Goal: Use online tool/utility: Utilize a website feature to perform a specific function

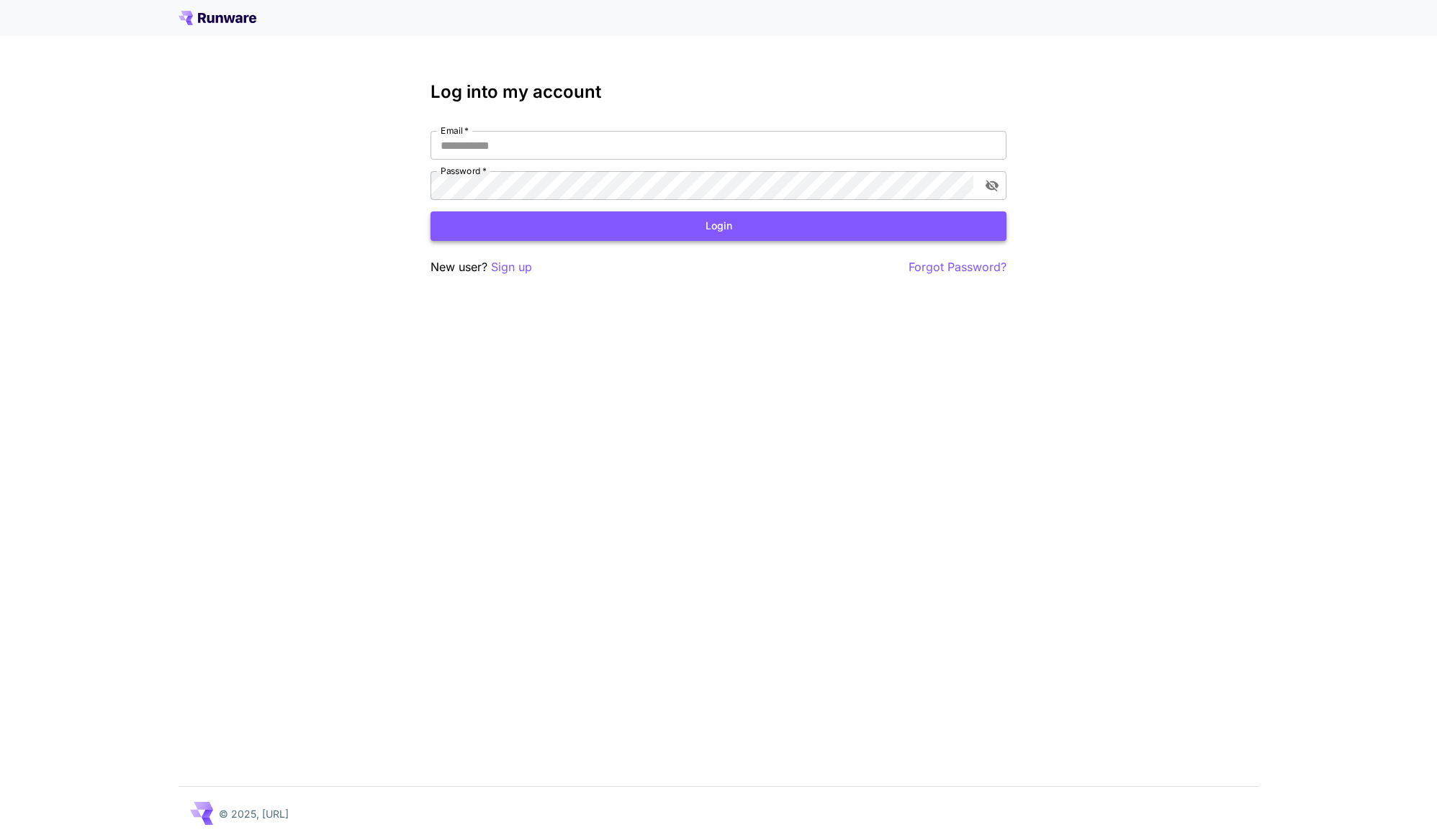
type input "**********"
click at [538, 226] on button "Login" at bounding box center [718, 226] width 576 height 30
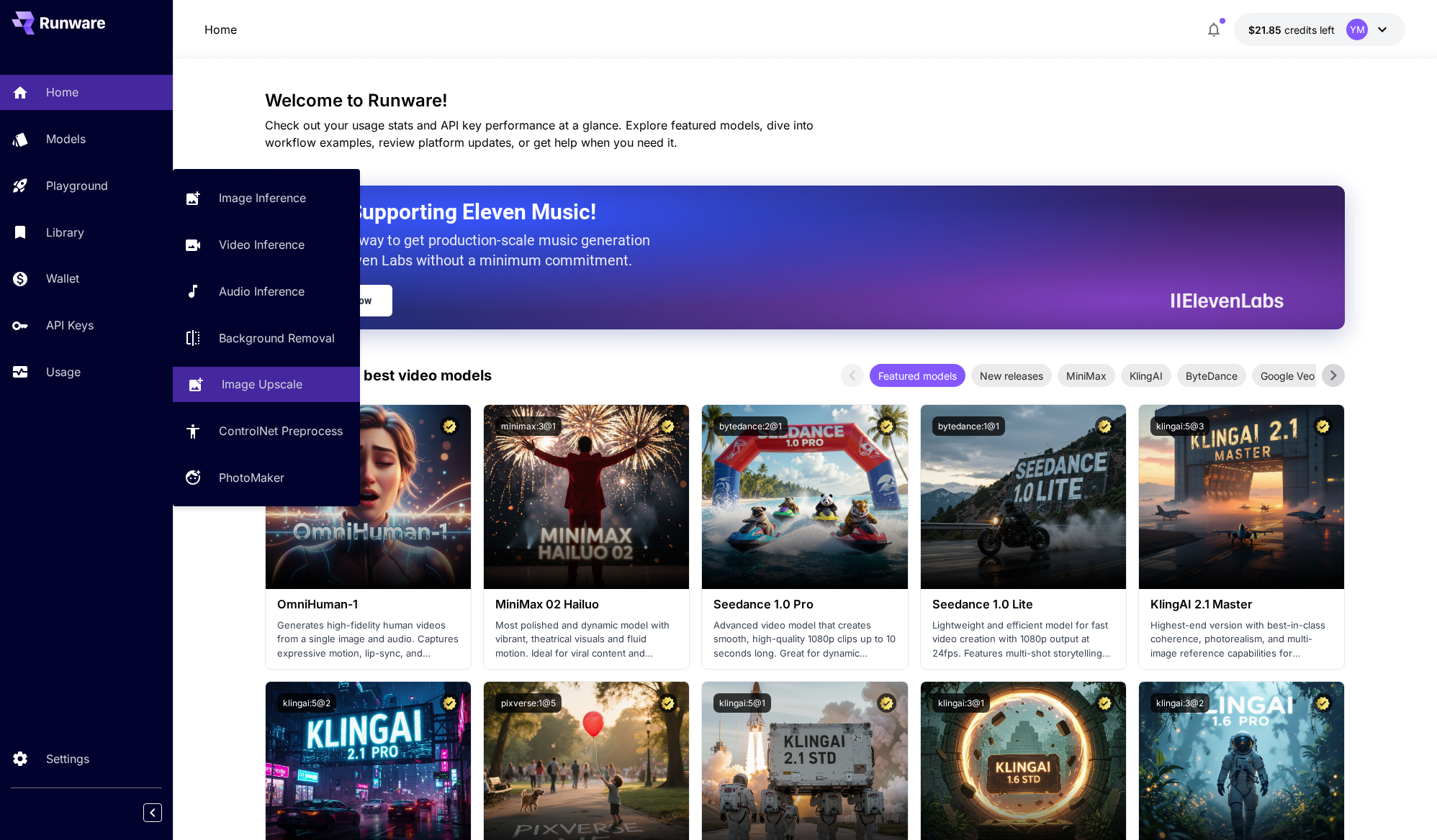
click at [255, 396] on link "Image Upscale" at bounding box center [267, 384] width 188 height 35
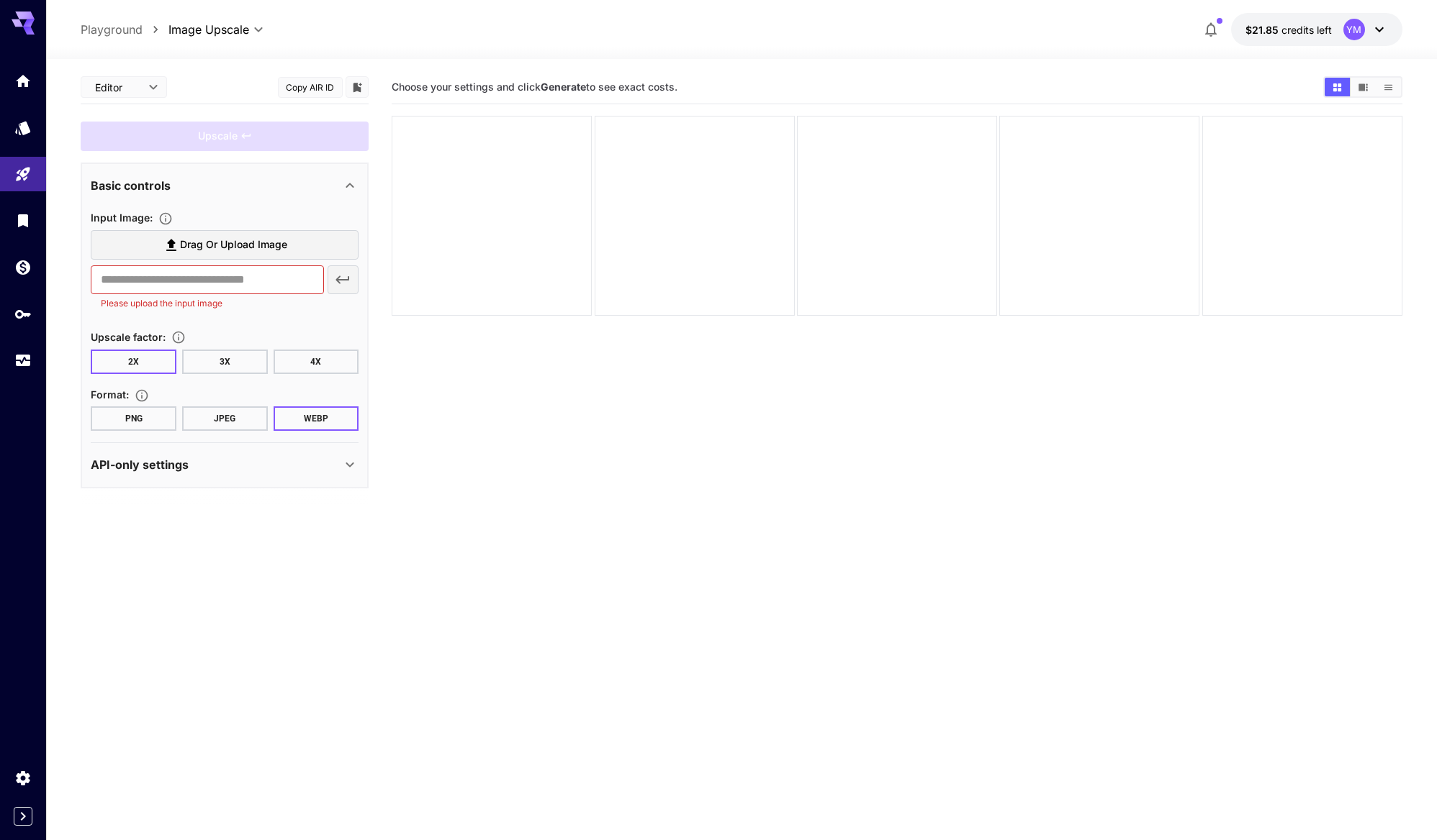
click at [213, 251] on span "Drag or upload image" at bounding box center [233, 245] width 107 height 18
click at [0, 0] on input "Drag or upload image" at bounding box center [0, 0] width 0 height 0
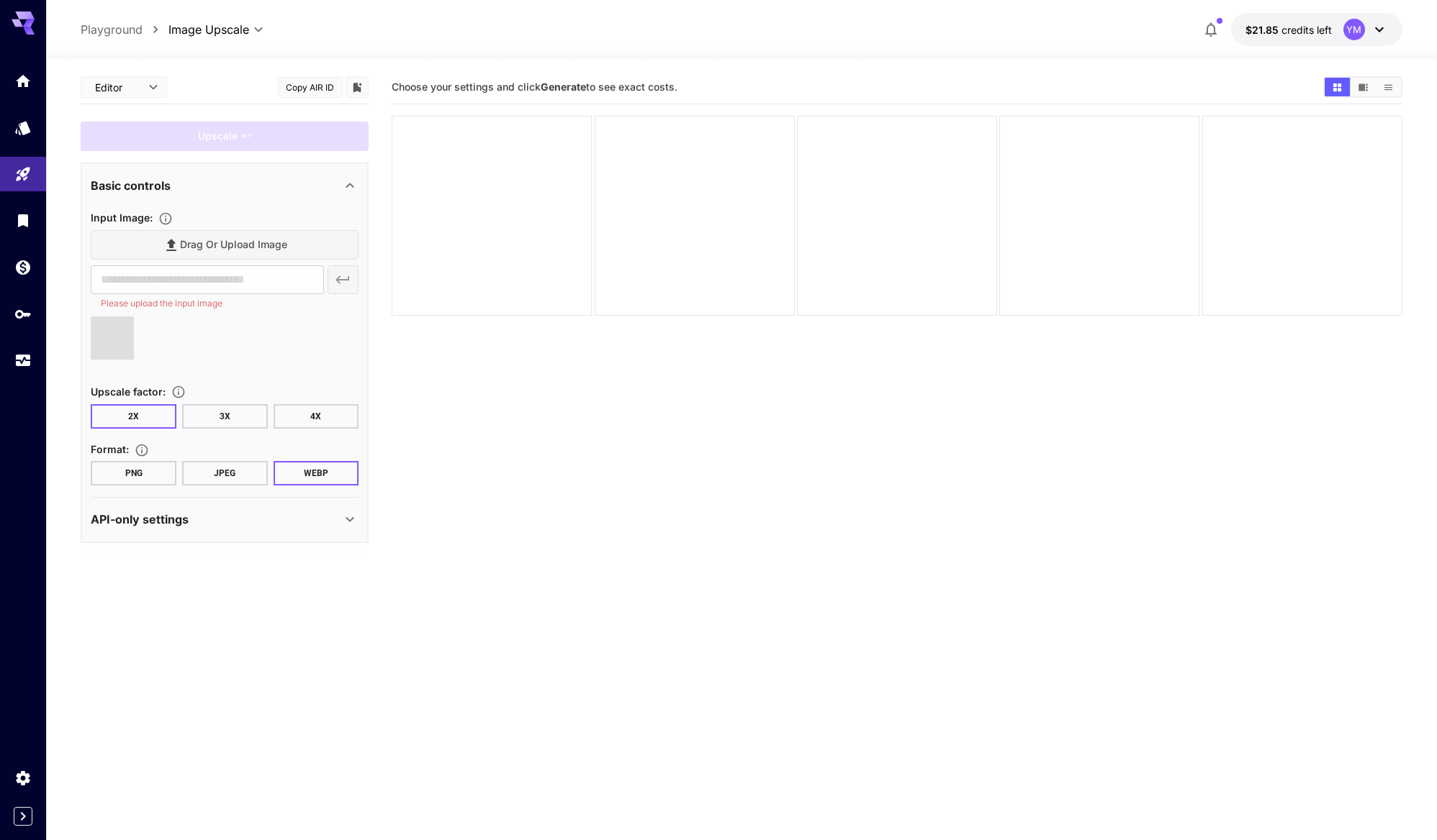
type input "**********"
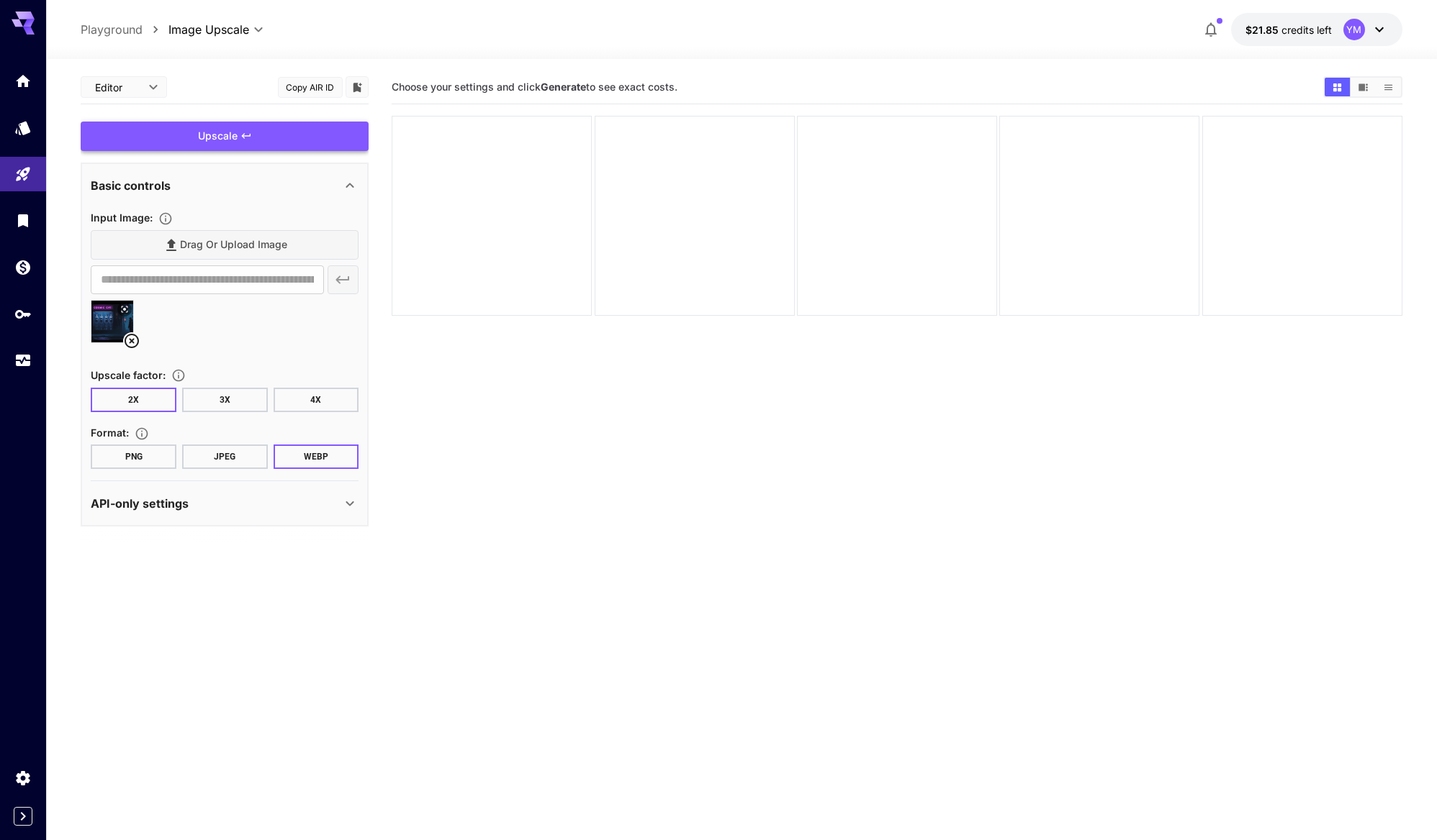
click at [281, 142] on div "Upscale" at bounding box center [224, 136] width 288 height 30
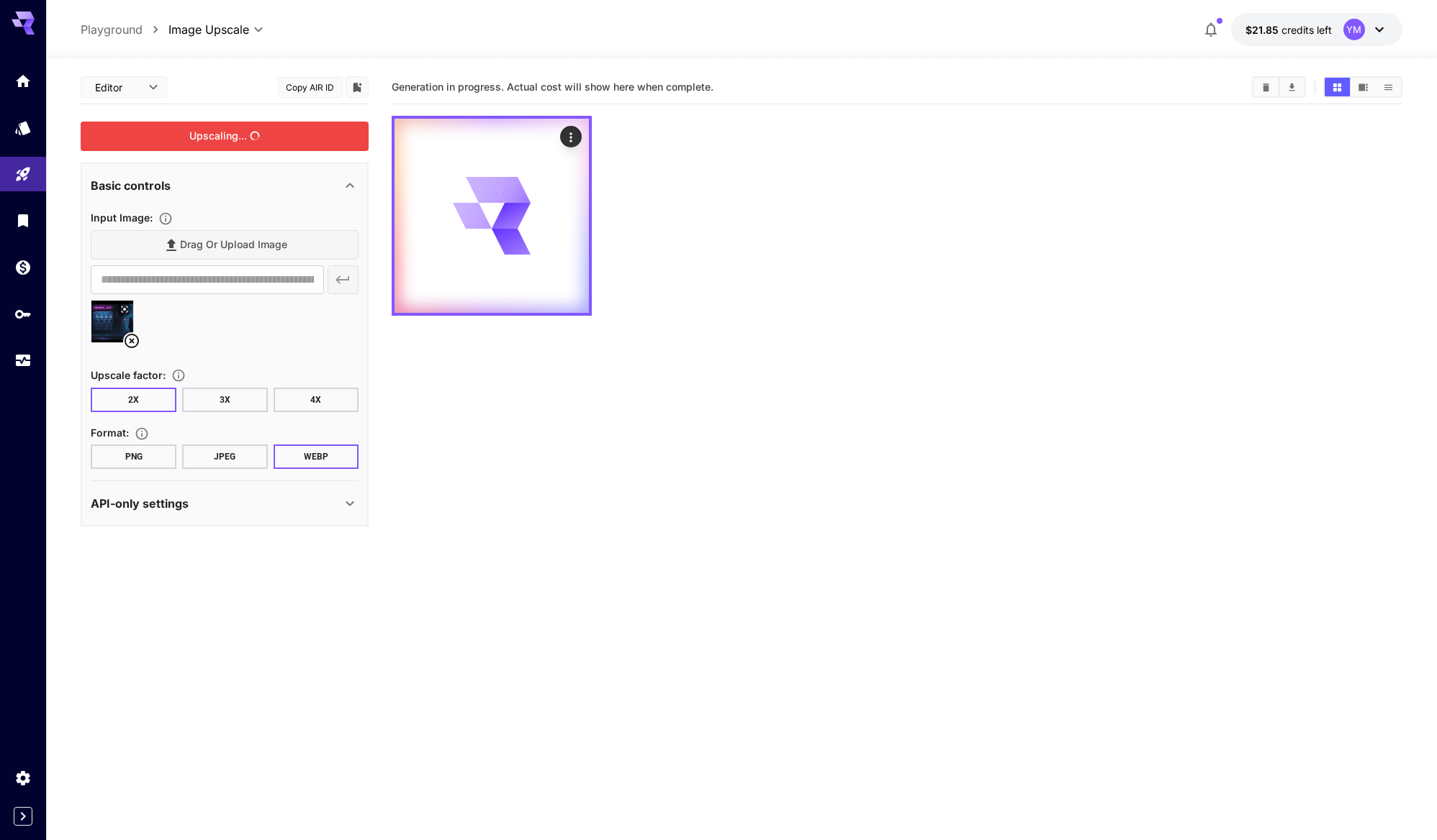
click at [349, 496] on icon at bounding box center [349, 503] width 17 height 17
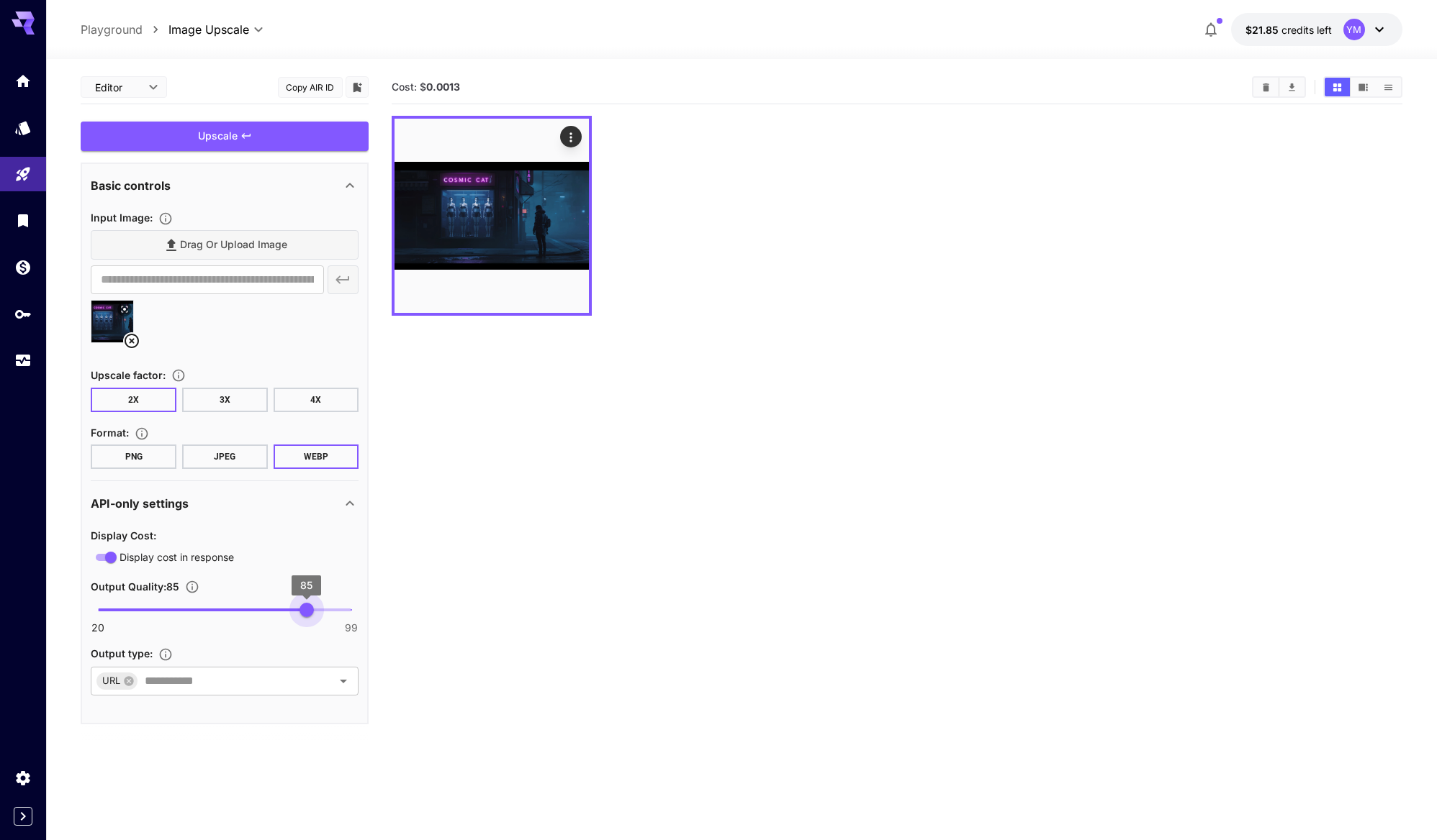
type input "**"
drag, startPoint x: 307, startPoint y: 610, endPoint x: 373, endPoint y: 612, distance: 66.0
click at [373, 612] on main "**********" at bounding box center [740, 496] width 1321 height 852
click at [399, 584] on section "Cost: $ 0.0013" at bounding box center [896, 490] width 1010 height 840
click at [284, 141] on div "Upscale" at bounding box center [224, 136] width 288 height 30
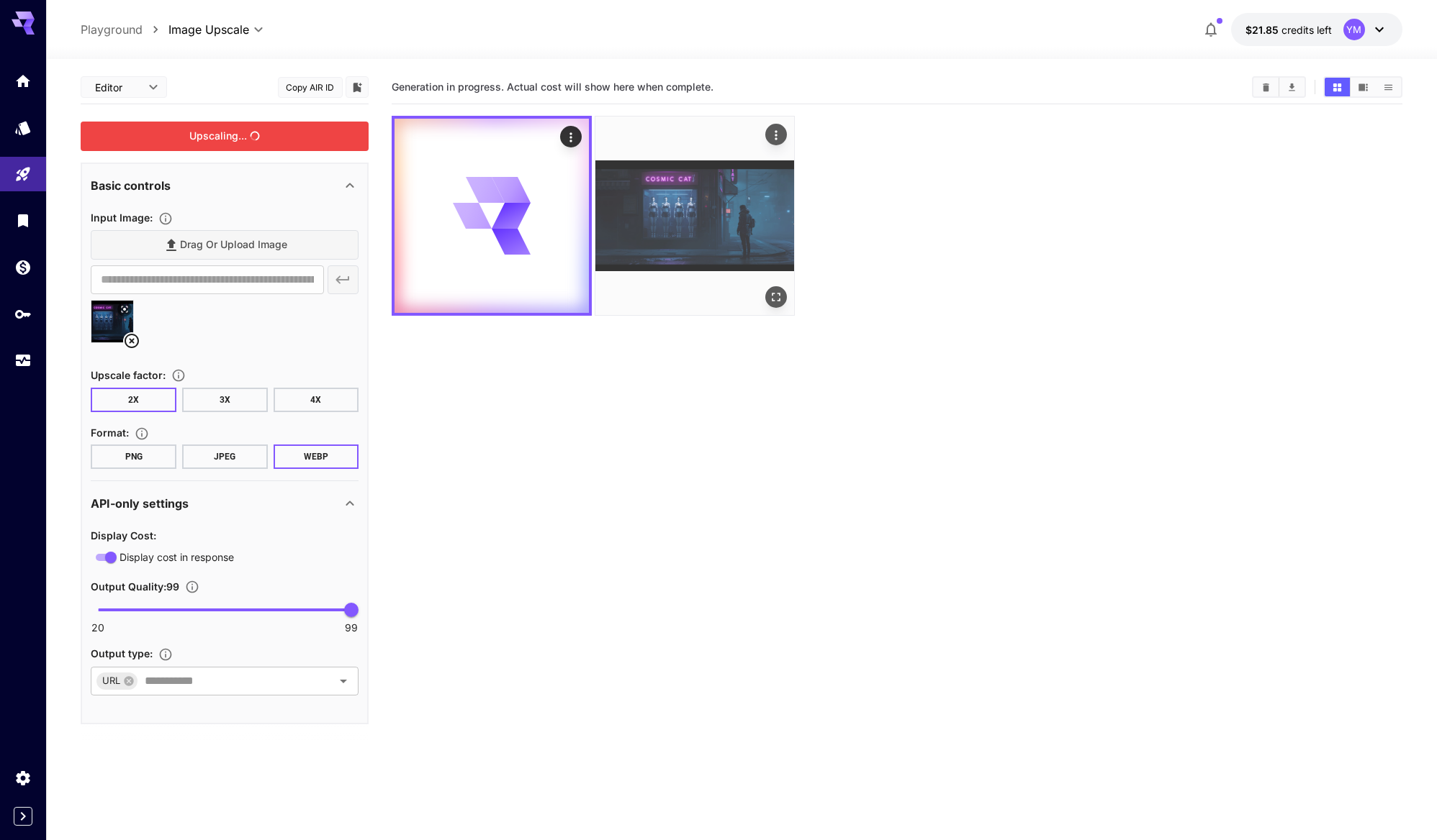
click at [699, 231] on img at bounding box center [694, 215] width 198 height 198
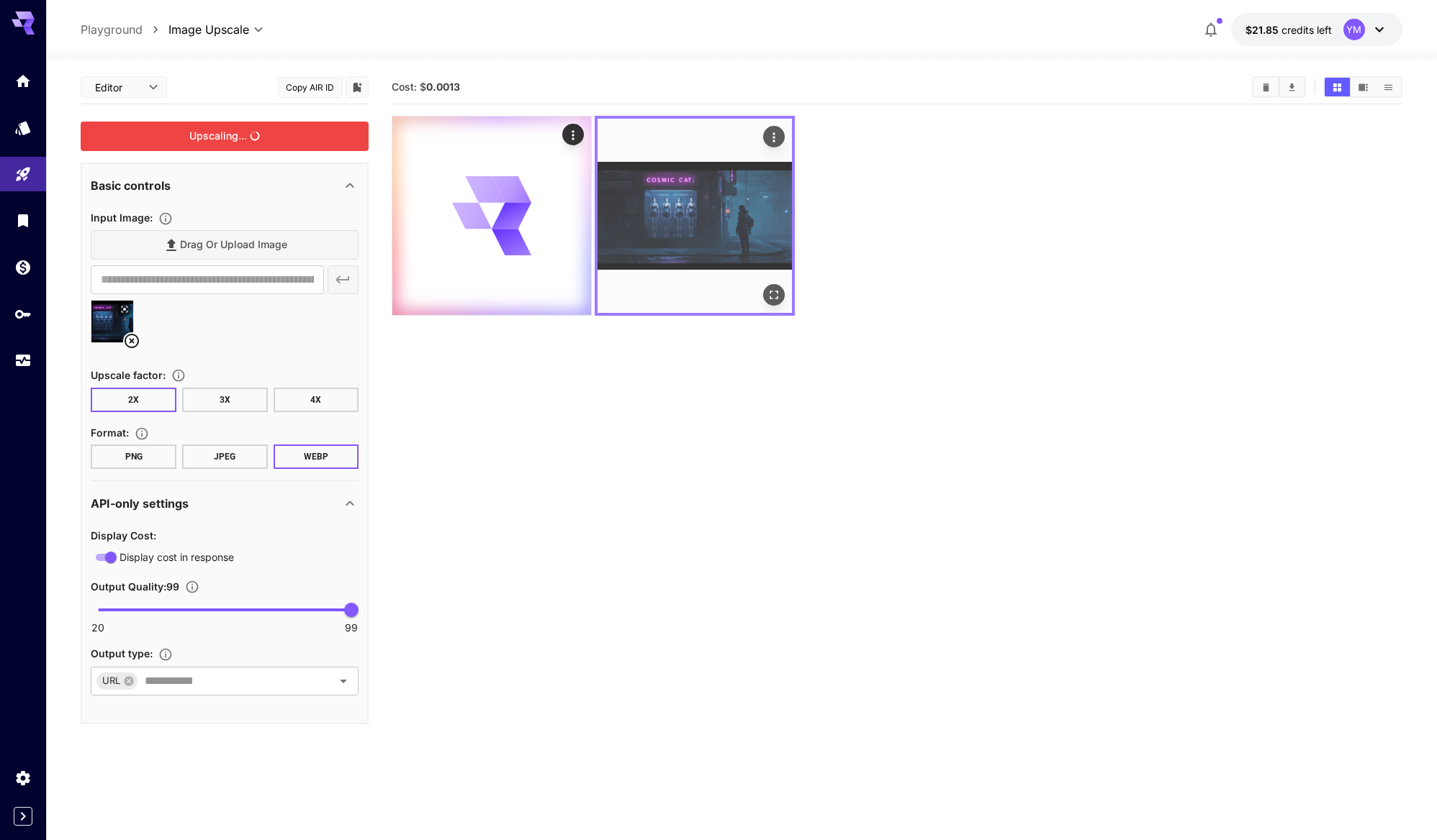
click at [776, 293] on icon "Open in fullscreen" at bounding box center [773, 296] width 9 height 9
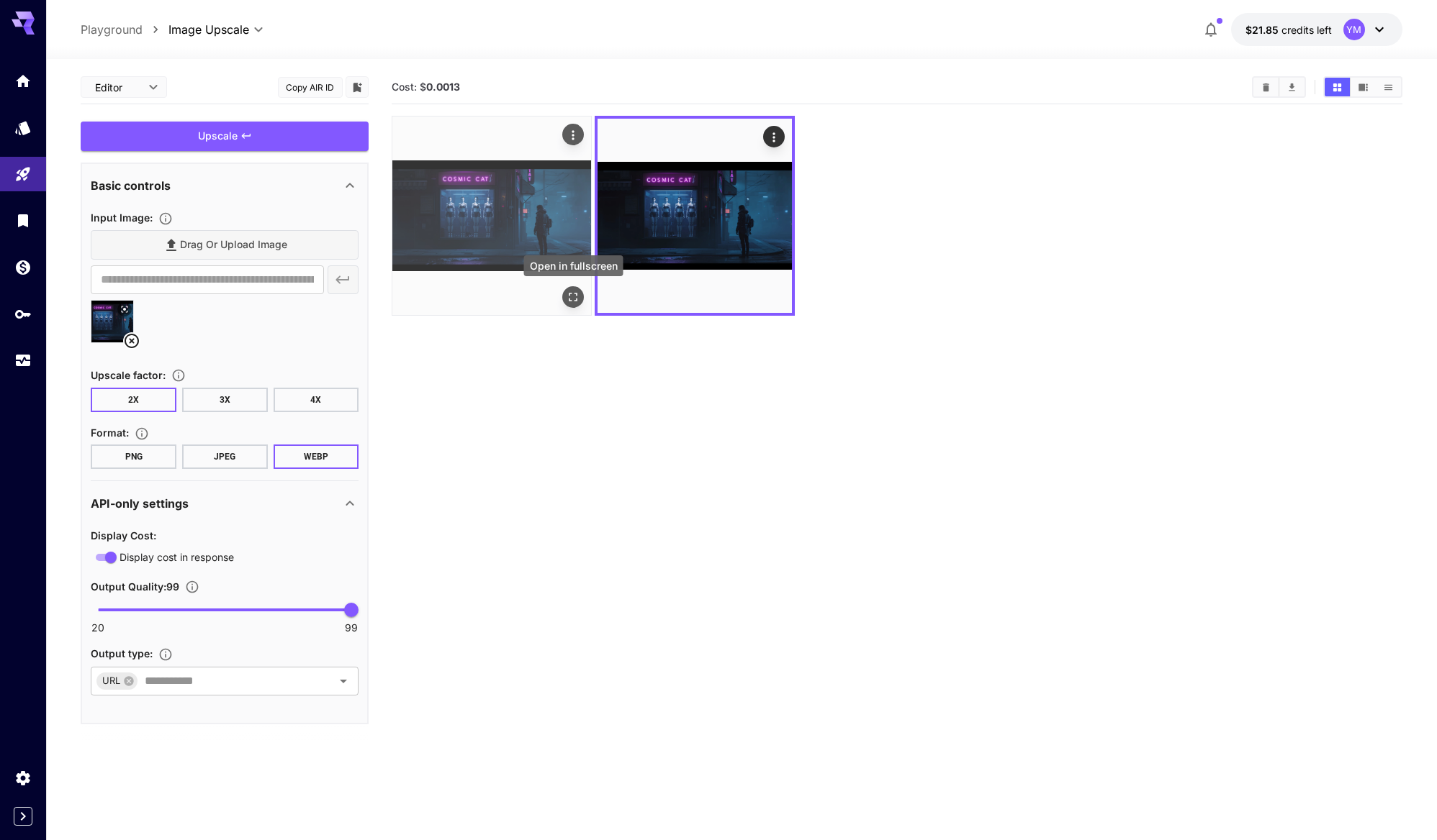
click at [570, 300] on icon "Open in fullscreen" at bounding box center [573, 297] width 9 height 9
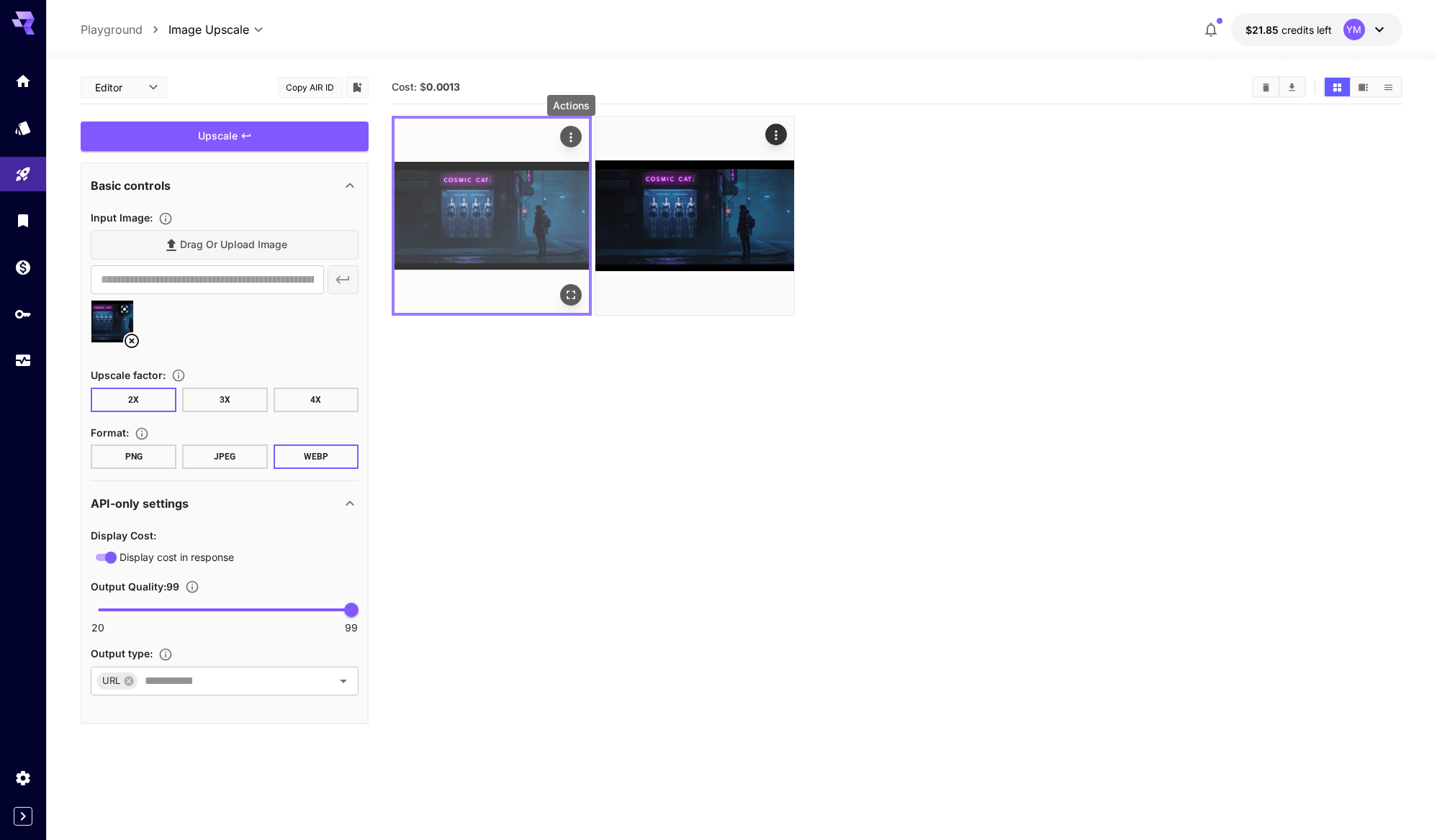
click at [571, 147] on button "Actions" at bounding box center [571, 137] width 22 height 22
click at [571, 137] on icon "Actions" at bounding box center [571, 137] width 2 height 9
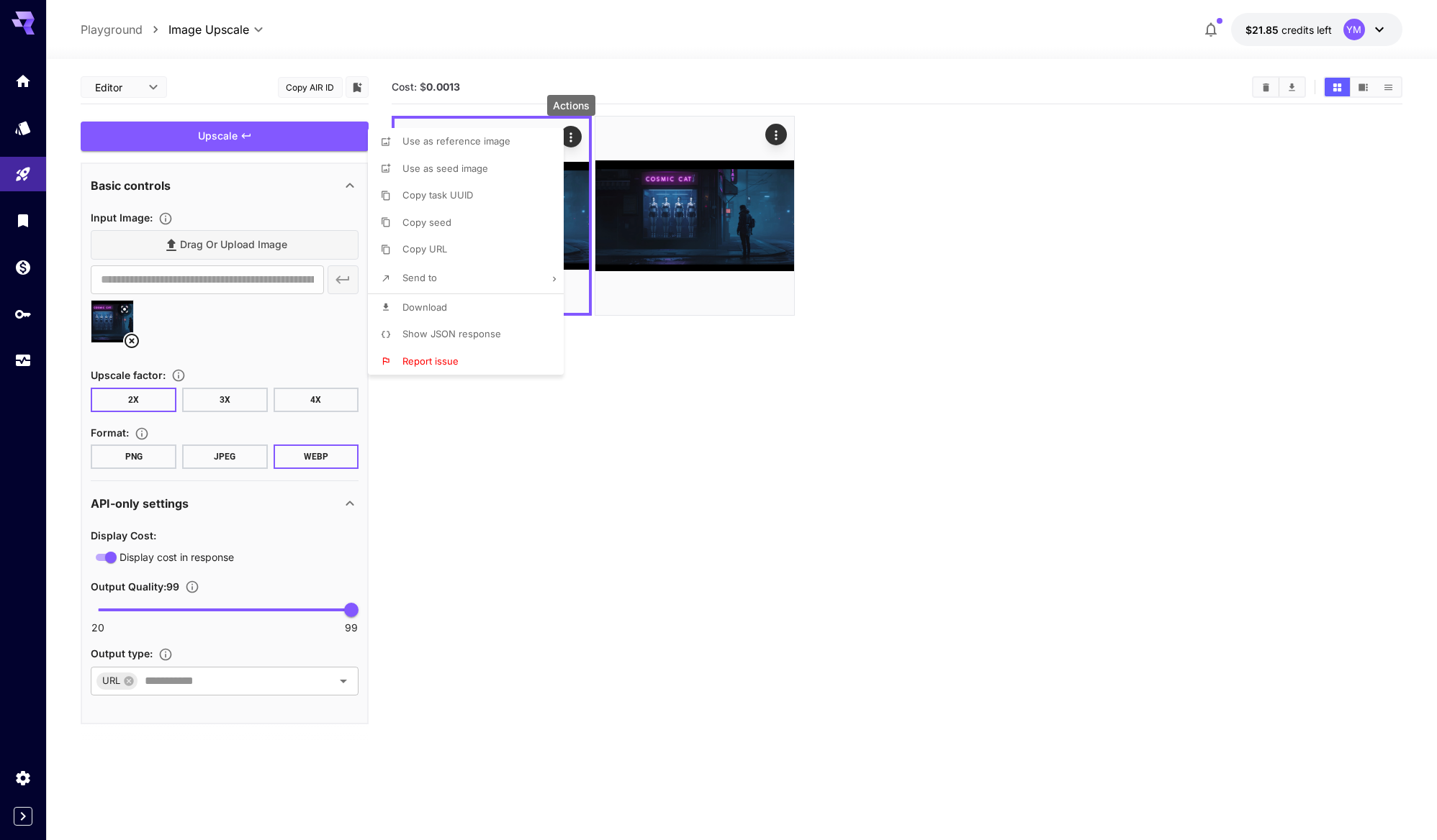
click at [436, 312] on span "Download" at bounding box center [424, 307] width 44 height 12
click at [712, 448] on div at bounding box center [718, 420] width 1437 height 840
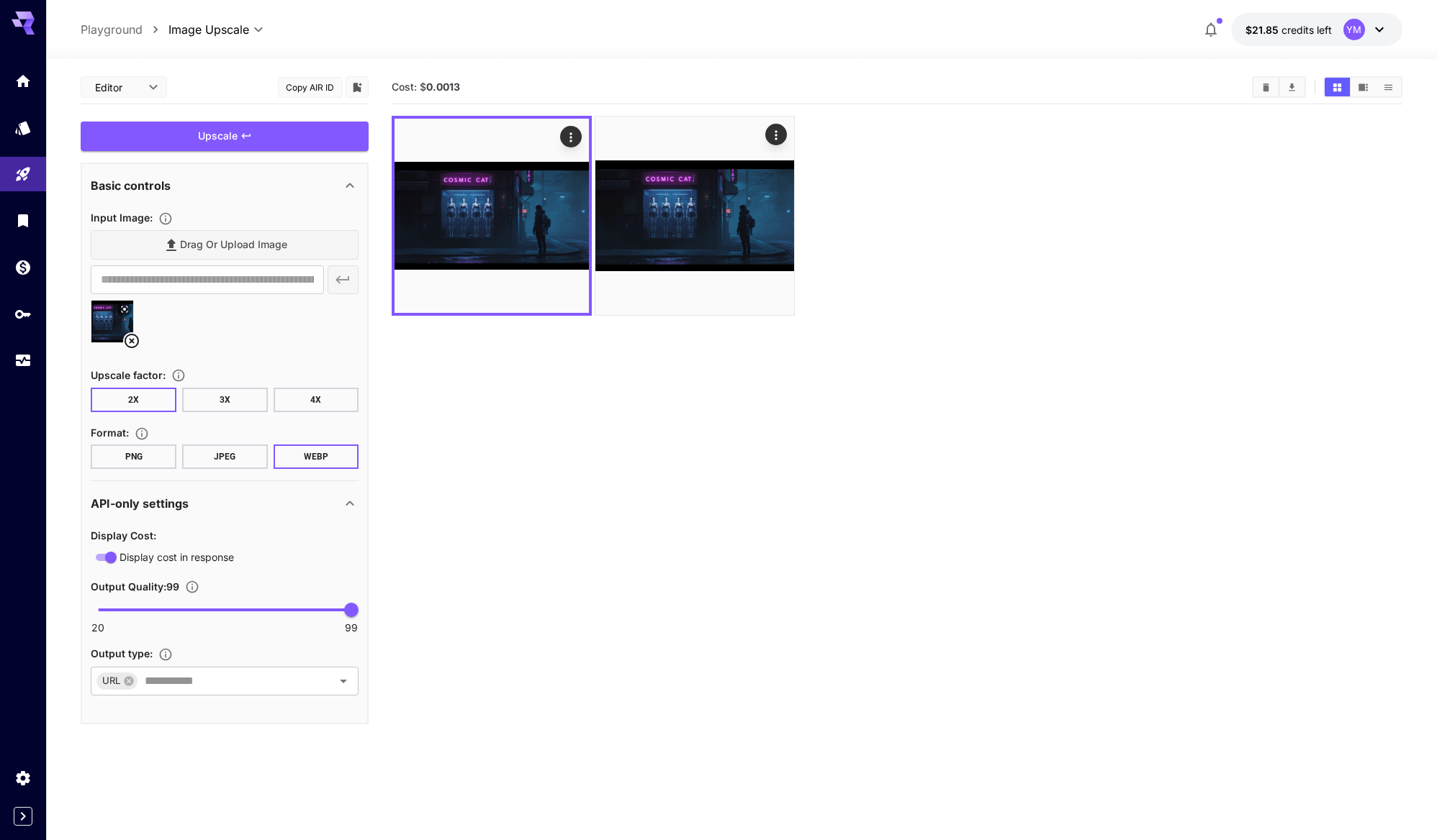
click at [618, 437] on section "Cost: $ 0.0013" at bounding box center [896, 490] width 1010 height 840
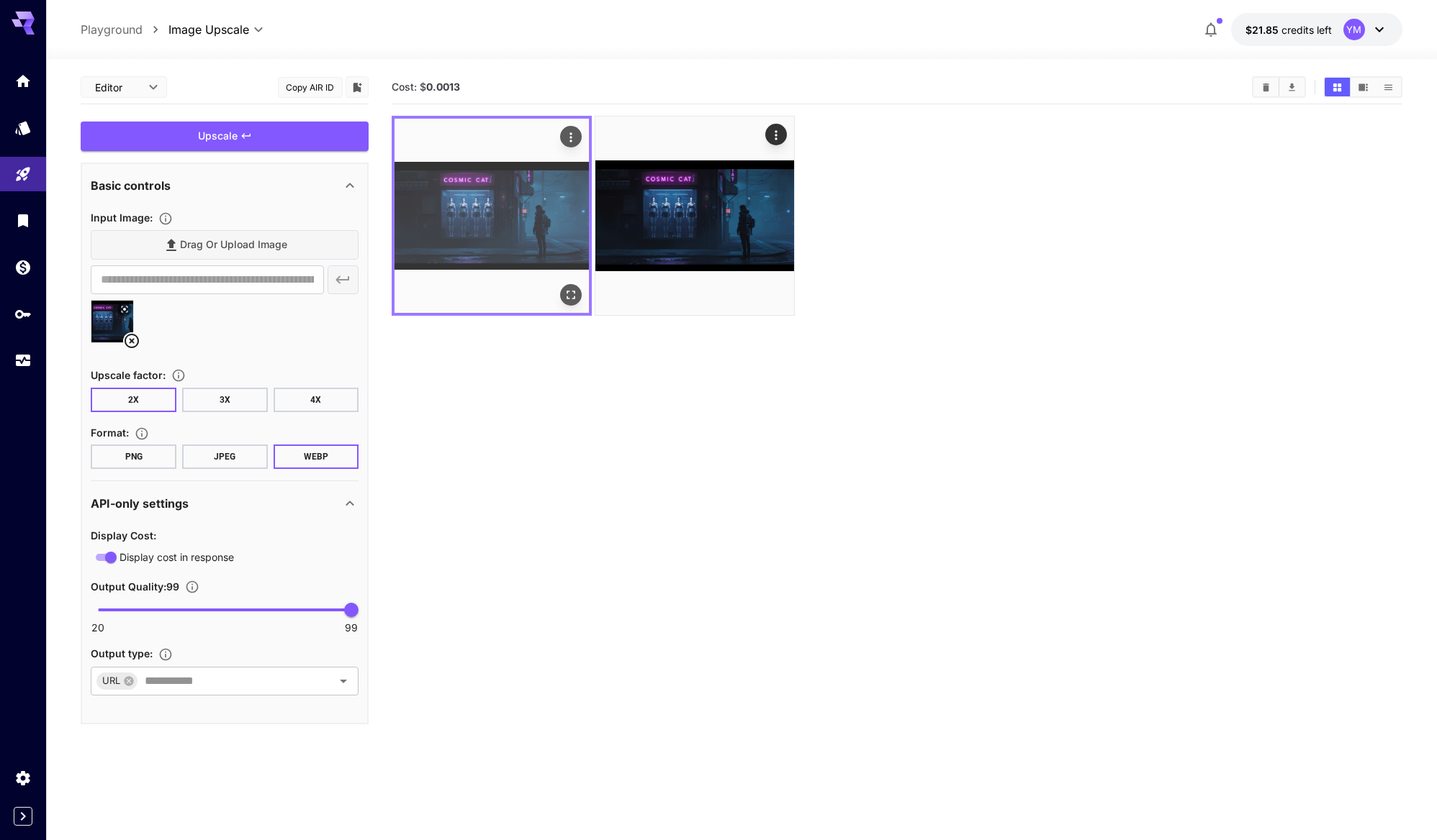
click at [564, 287] on button "Open in fullscreen" at bounding box center [571, 295] width 22 height 22
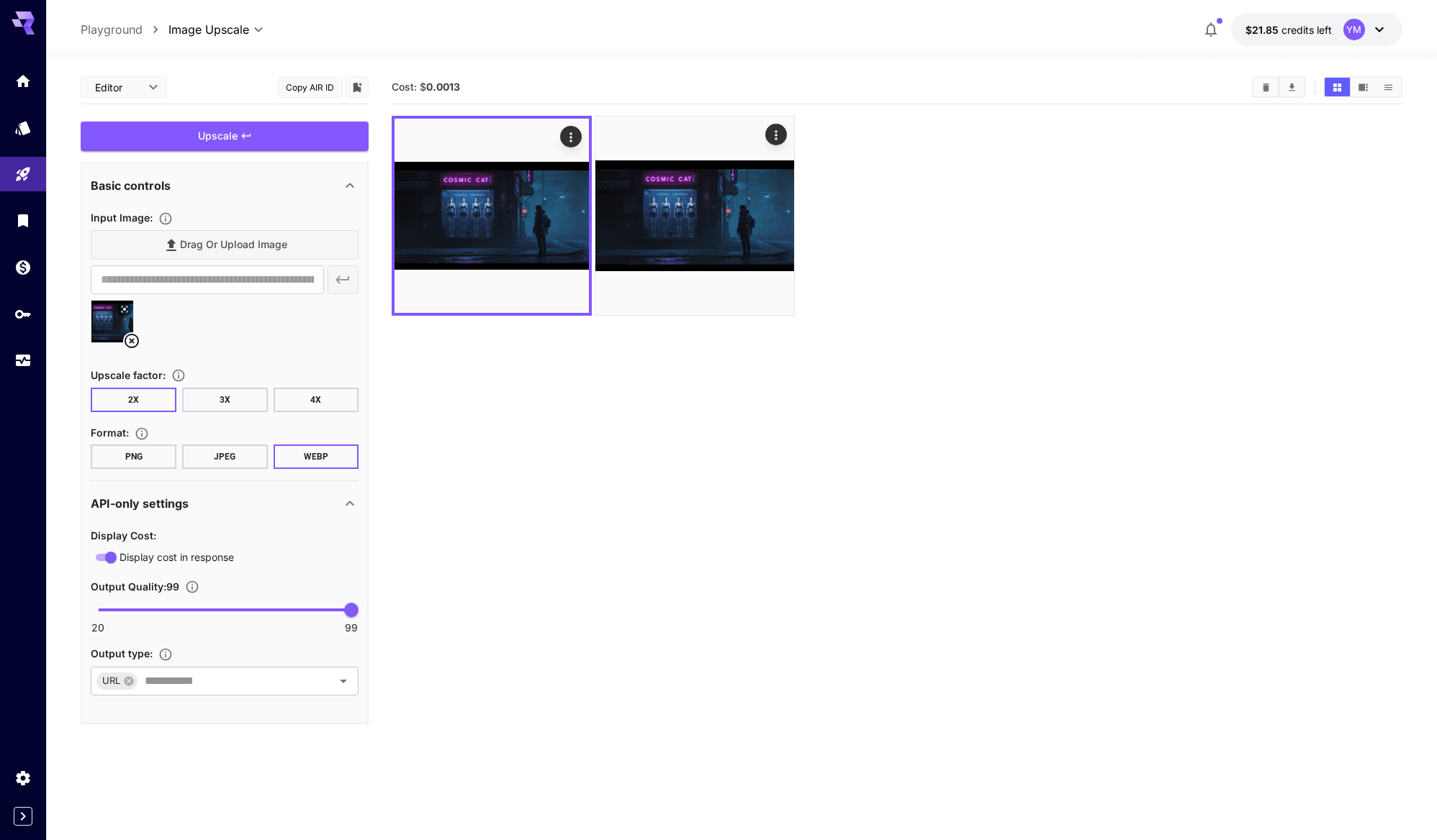
click at [580, 333] on section "Cost: $ 0.0013" at bounding box center [896, 490] width 1010 height 840
click at [601, 344] on section "Cost: $ 0.0013" at bounding box center [896, 490] width 1010 height 840
click at [399, 433] on section "Cost: $ 0.0013" at bounding box center [896, 490] width 1010 height 840
